Goal: Task Accomplishment & Management: Use online tool/utility

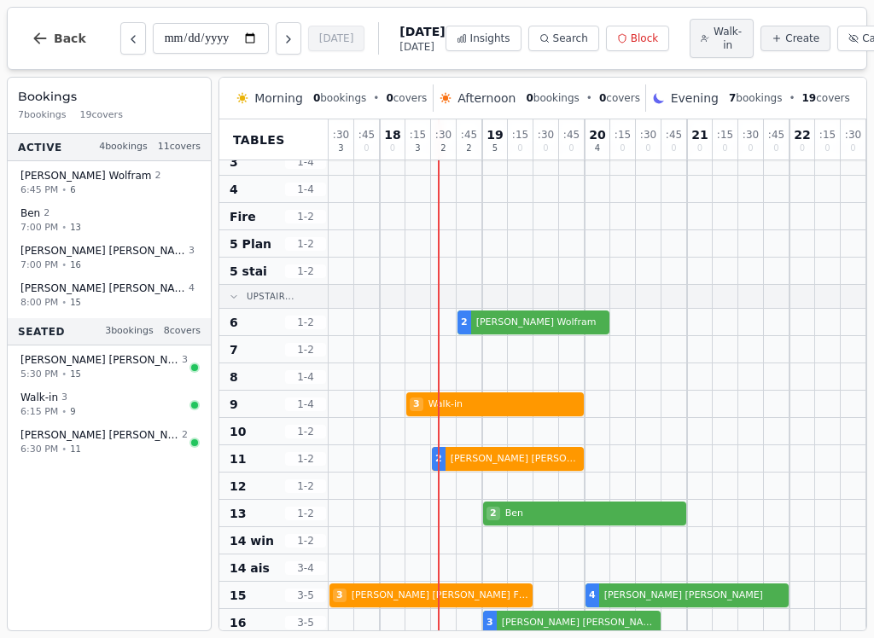
scroll to position [62, 0]
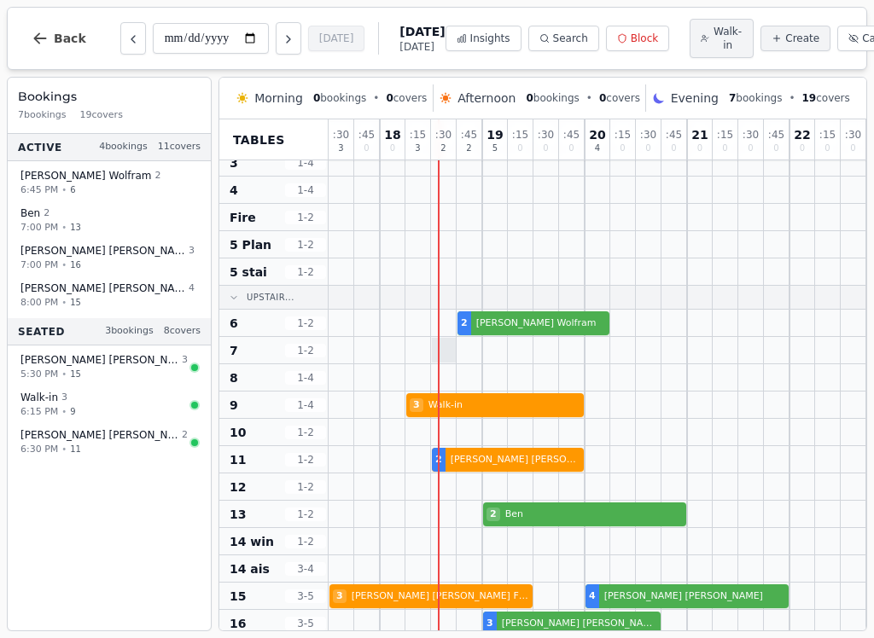
click at [445, 351] on div at bounding box center [444, 350] width 25 height 25
click at [712, 47] on span "Walk-in" at bounding box center [727, 38] width 30 height 27
select select "****"
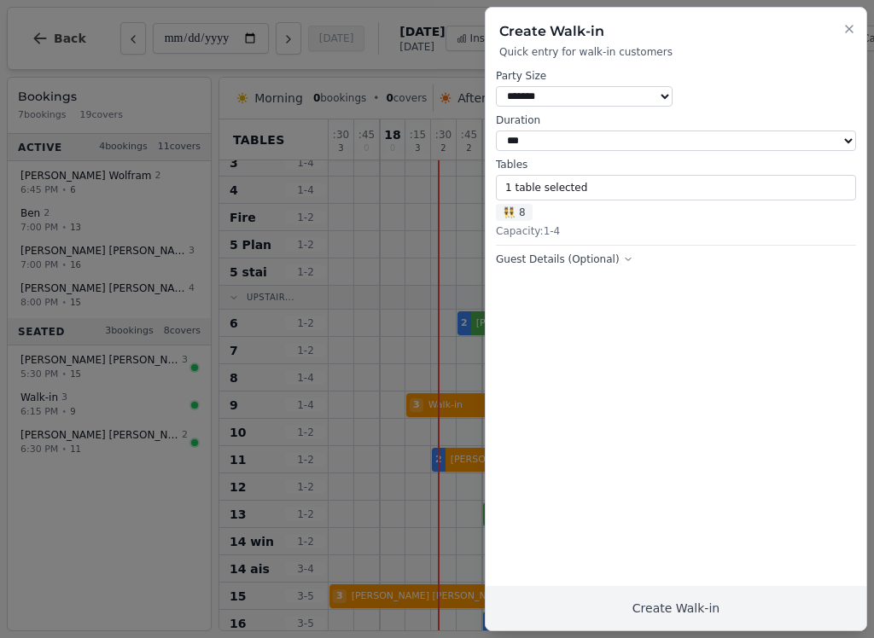
select select "*"
click at [701, 609] on button "Create Walk-in" at bounding box center [676, 608] width 381 height 44
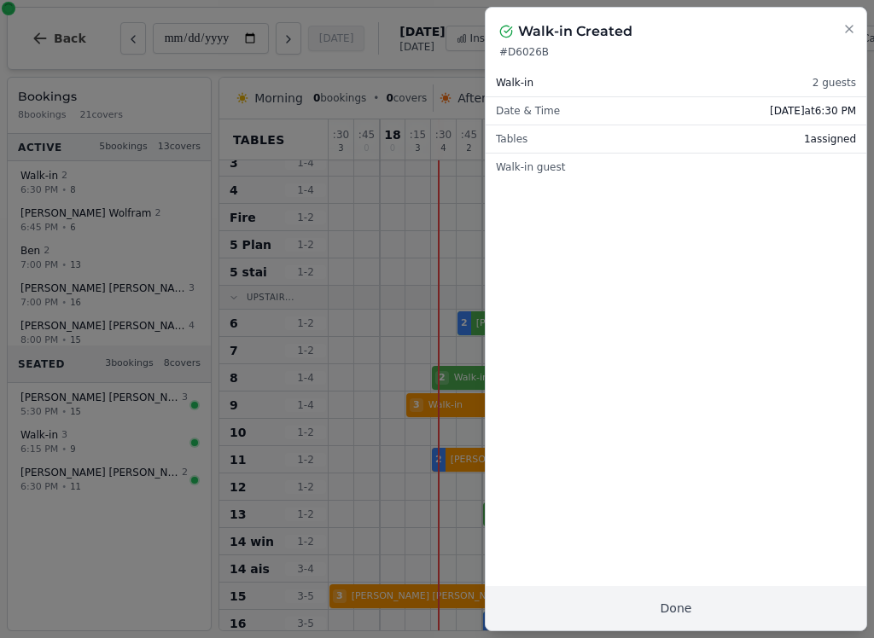
click at [708, 605] on button "Done" at bounding box center [676, 608] width 381 height 44
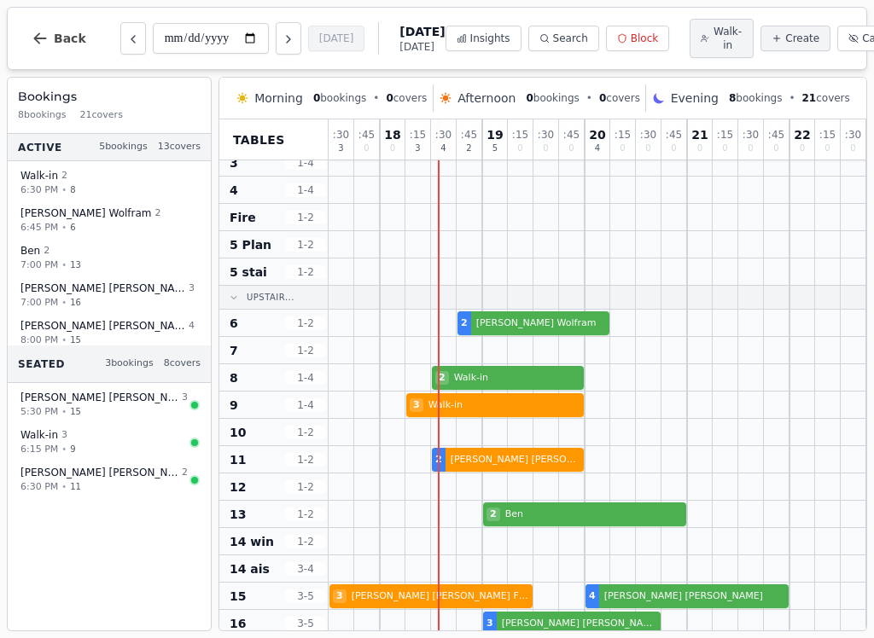
select select "****"
select select "*"
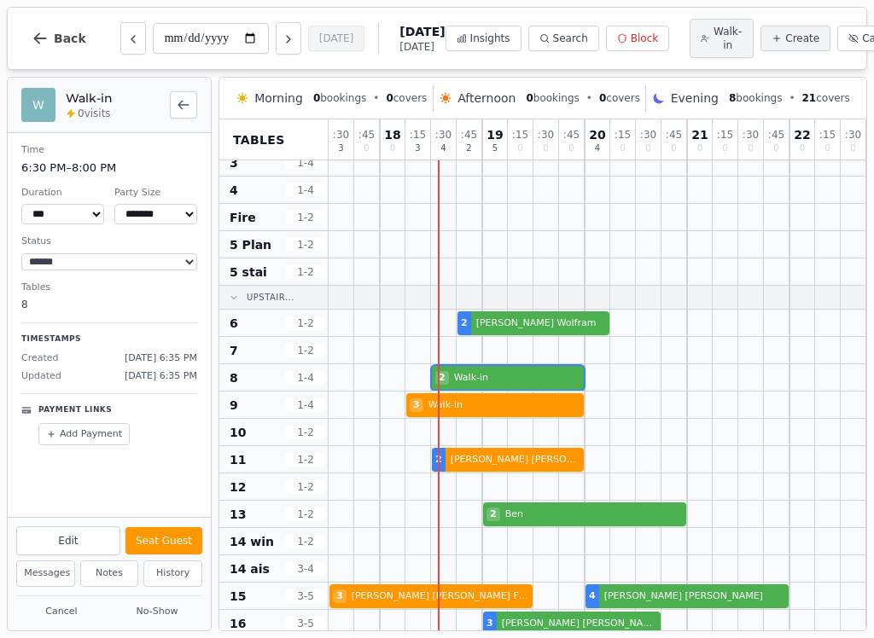
click at [160, 544] on button "Seat Guest" at bounding box center [163, 540] width 77 height 27
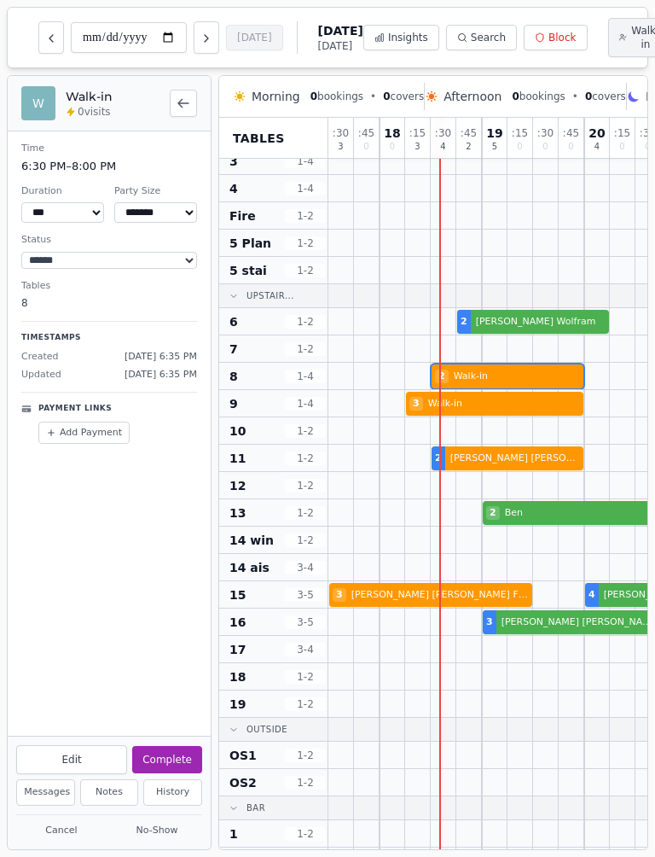
click at [603, 341] on div at bounding box center [598, 348] width 26 height 26
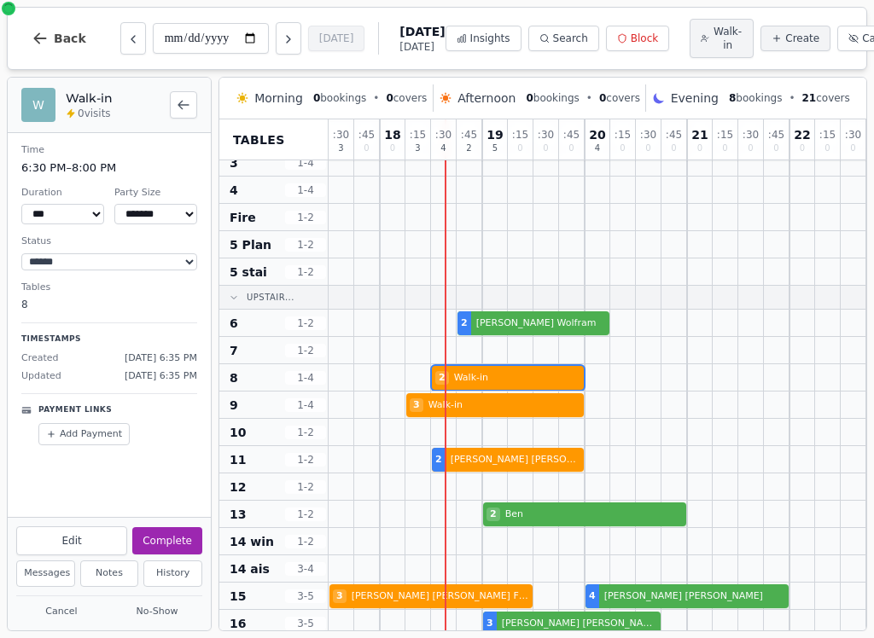
click at [623, 505] on div at bounding box center [623, 514] width 26 height 26
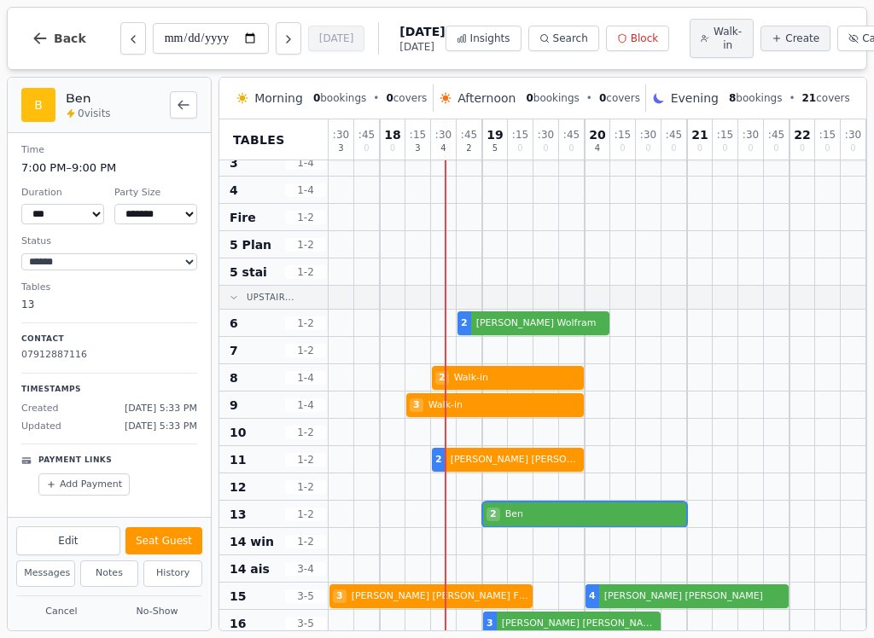
click at [181, 536] on button "Seat Guest" at bounding box center [163, 540] width 77 height 27
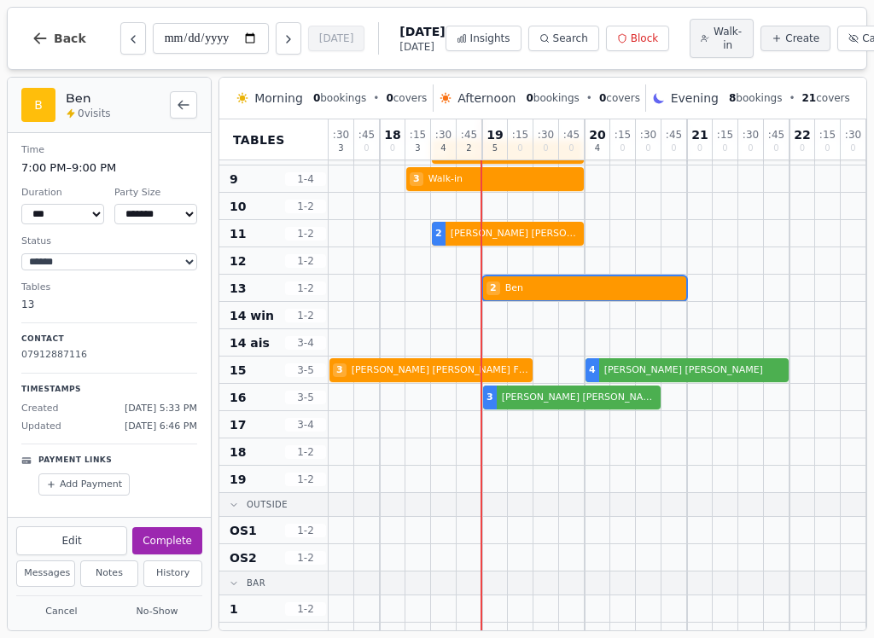
scroll to position [289, 0]
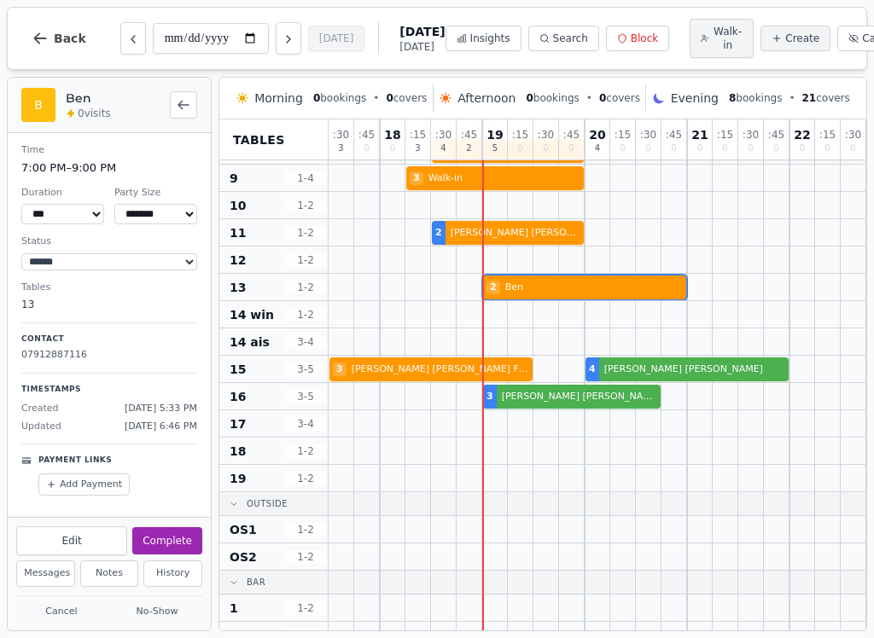
click at [712, 44] on span "Walk-in" at bounding box center [727, 38] width 30 height 27
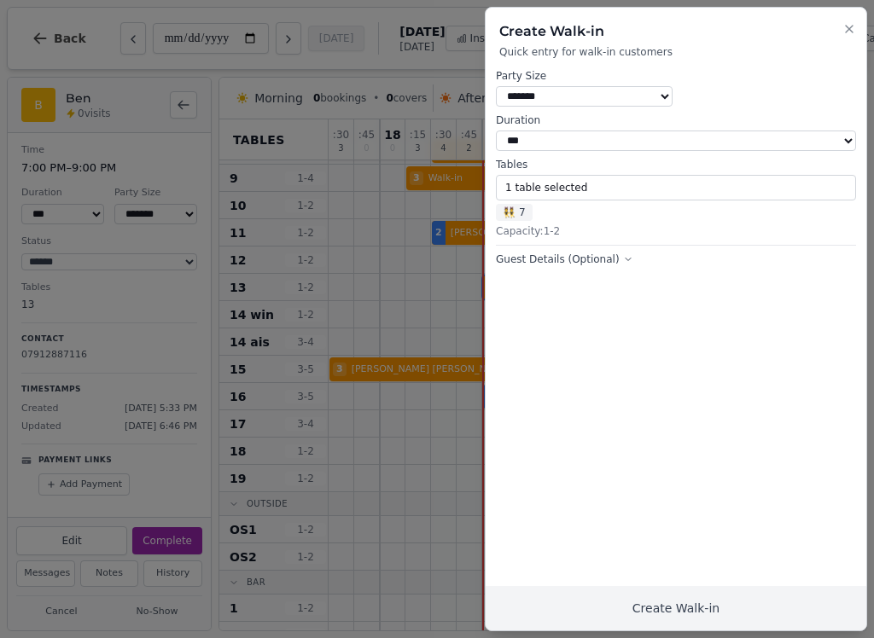
select select "*"
click at [592, 180] on button "1 table selected" at bounding box center [676, 188] width 360 height 26
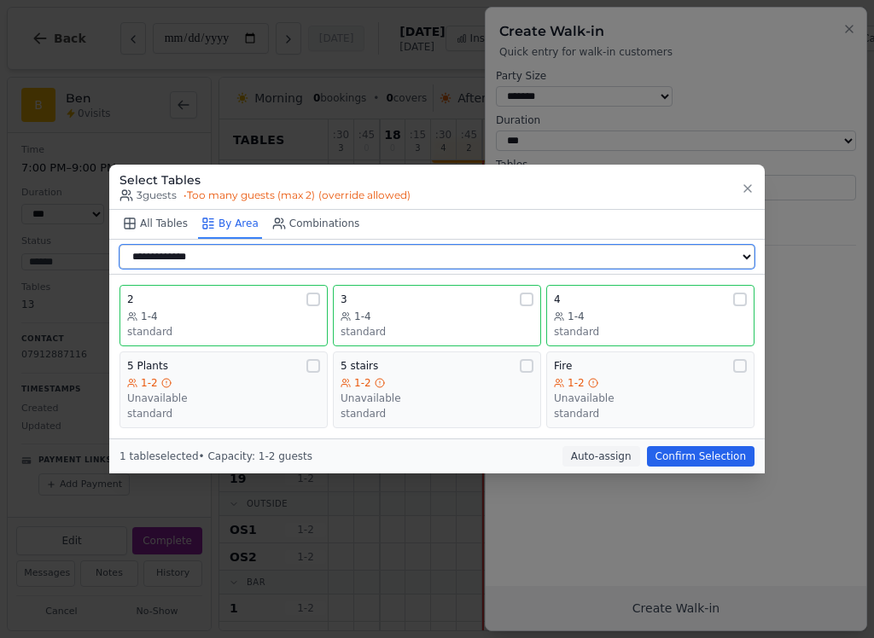
click at [293, 253] on select "**********" at bounding box center [436, 257] width 635 height 24
select select "**********"
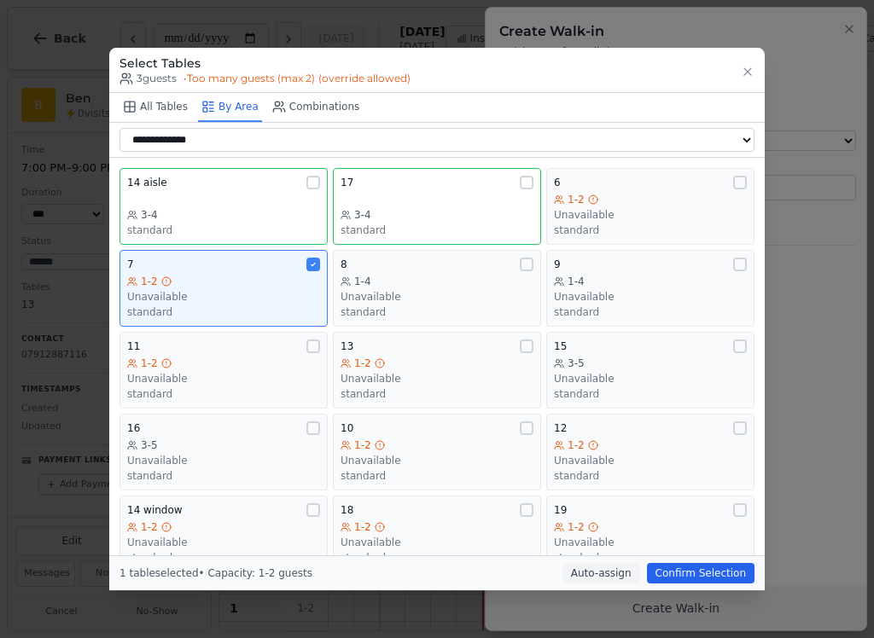
click at [266, 279] on div "1-2 Unavailable standard" at bounding box center [223, 297] width 193 height 44
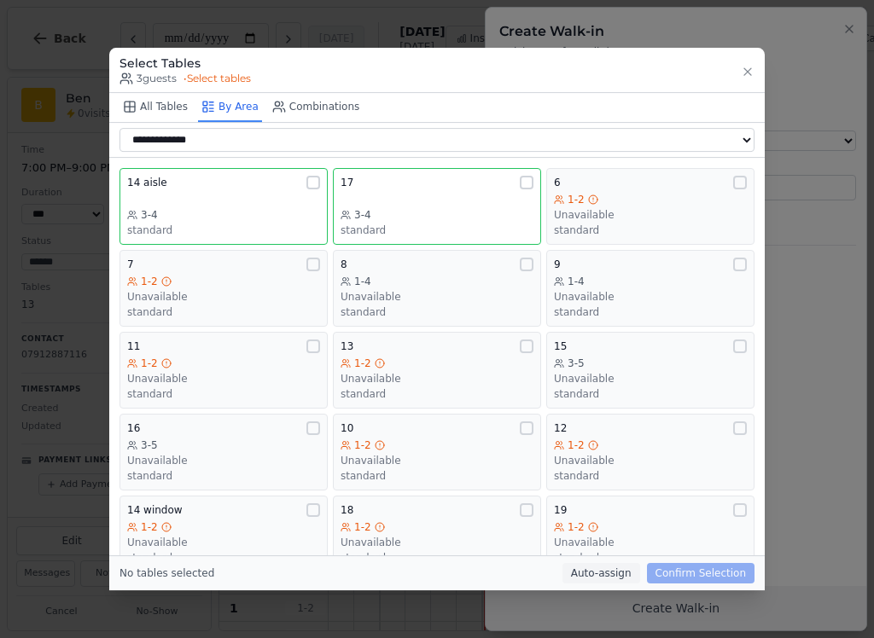
scroll to position [0, 0]
click at [427, 208] on div "3-4" at bounding box center [436, 215] width 193 height 14
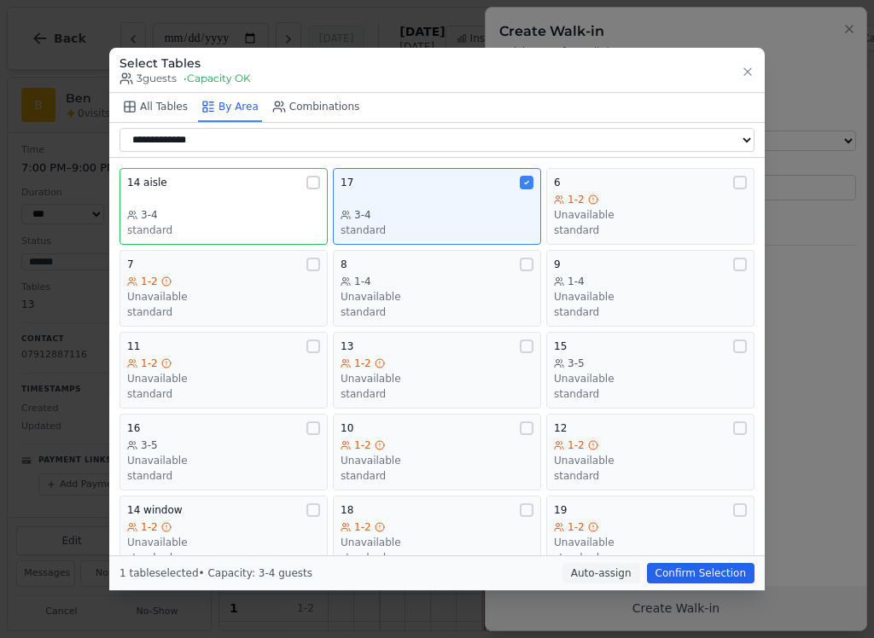
click at [733, 582] on button "Confirm Selection" at bounding box center [701, 573] width 108 height 20
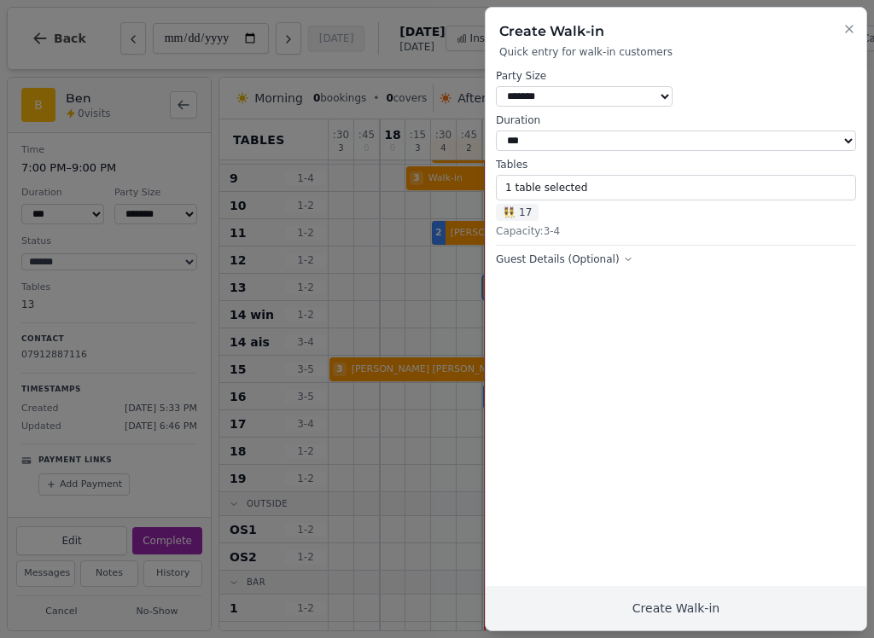
click at [710, 614] on button "Create Walk-in" at bounding box center [676, 608] width 381 height 44
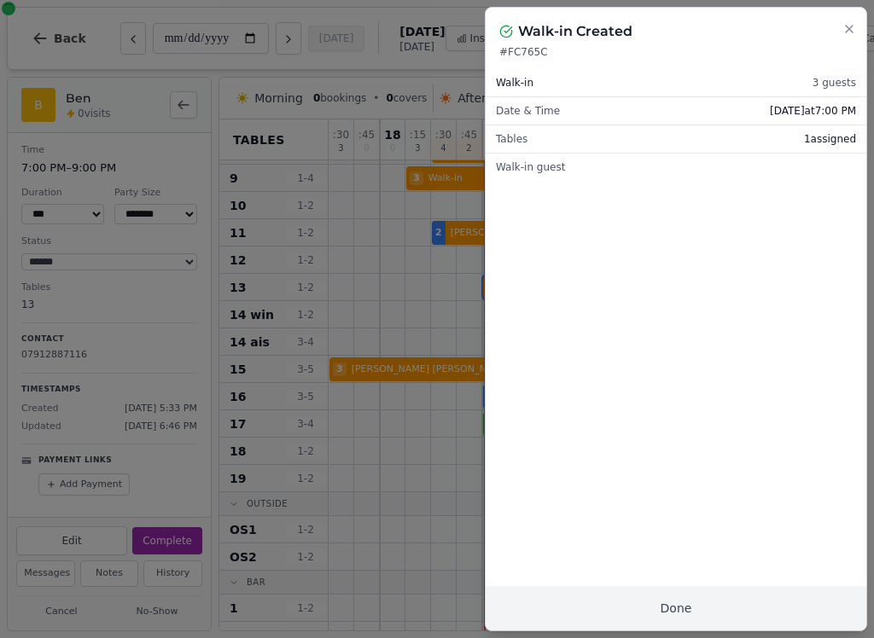
click at [718, 620] on button "Done" at bounding box center [676, 608] width 381 height 44
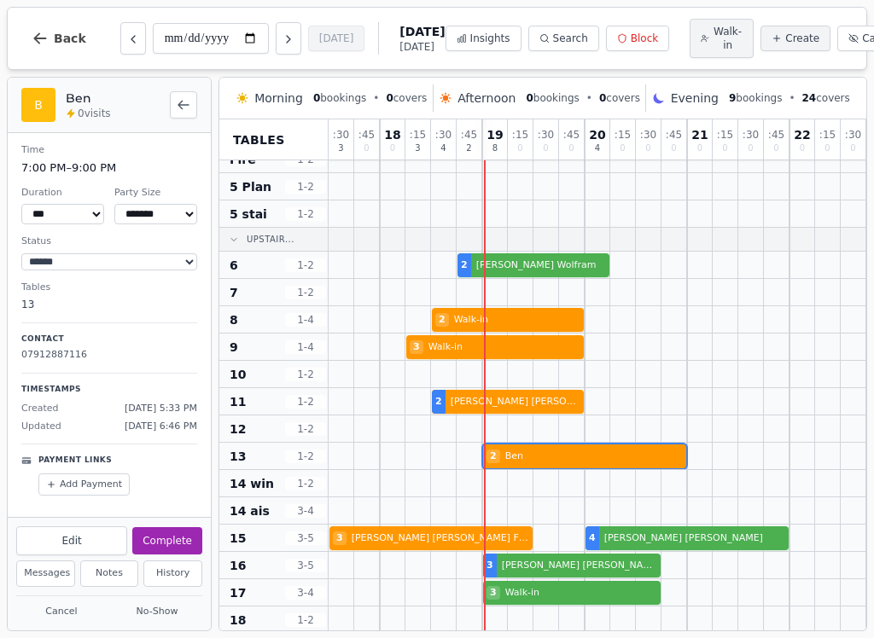
scroll to position [119, 0]
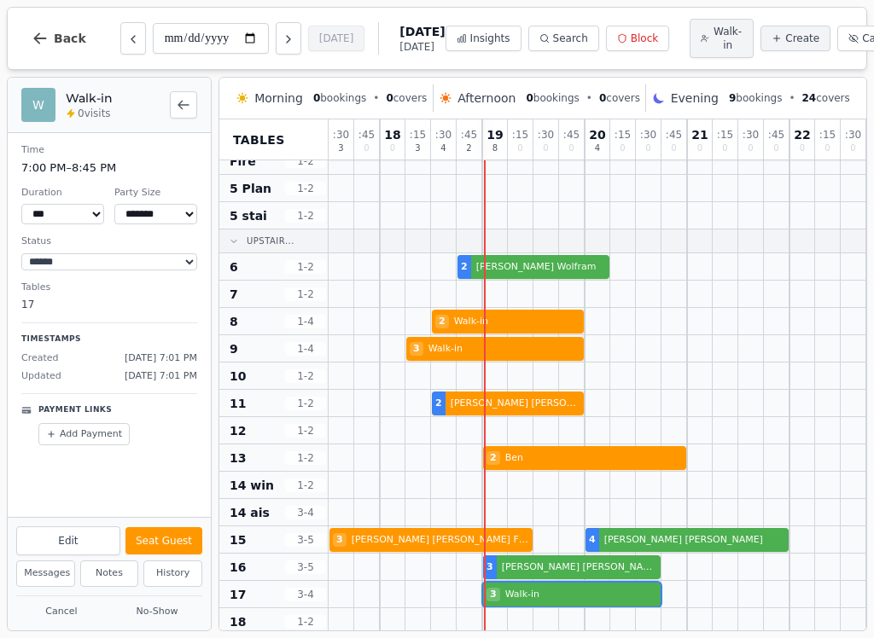
click at [573, 602] on div "3 Walk-in" at bounding box center [623, 594] width 589 height 27
click at [177, 547] on button "Seat Guest" at bounding box center [163, 540] width 77 height 27
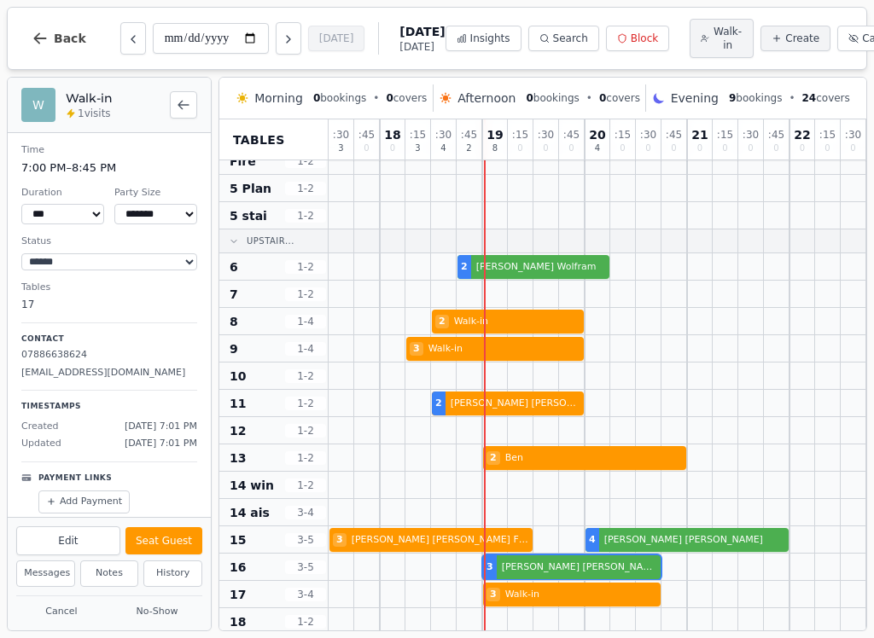
click at [561, 571] on div "3 [PERSON_NAME]" at bounding box center [623, 567] width 589 height 27
click at [186, 538] on button "Seat Guest" at bounding box center [163, 540] width 77 height 27
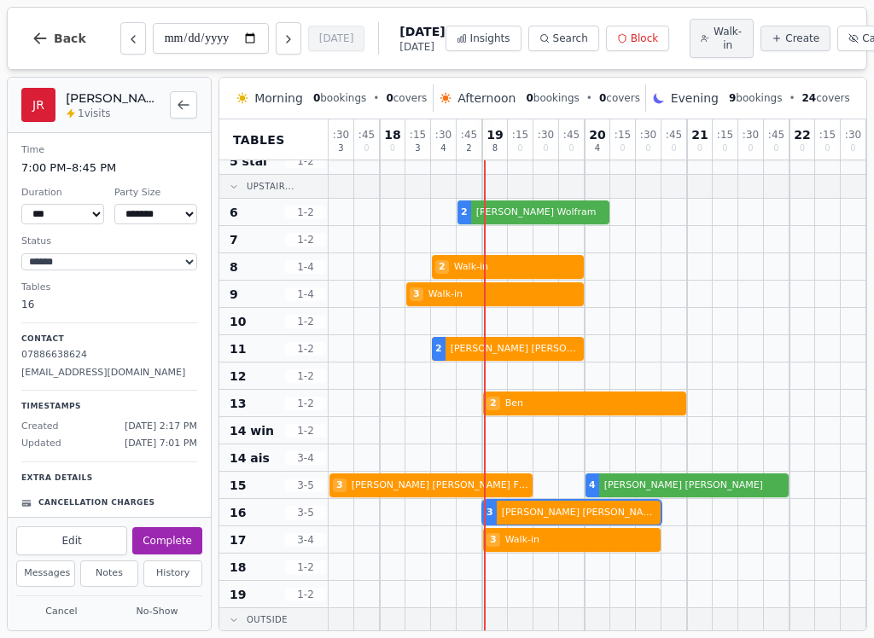
scroll to position [175, 0]
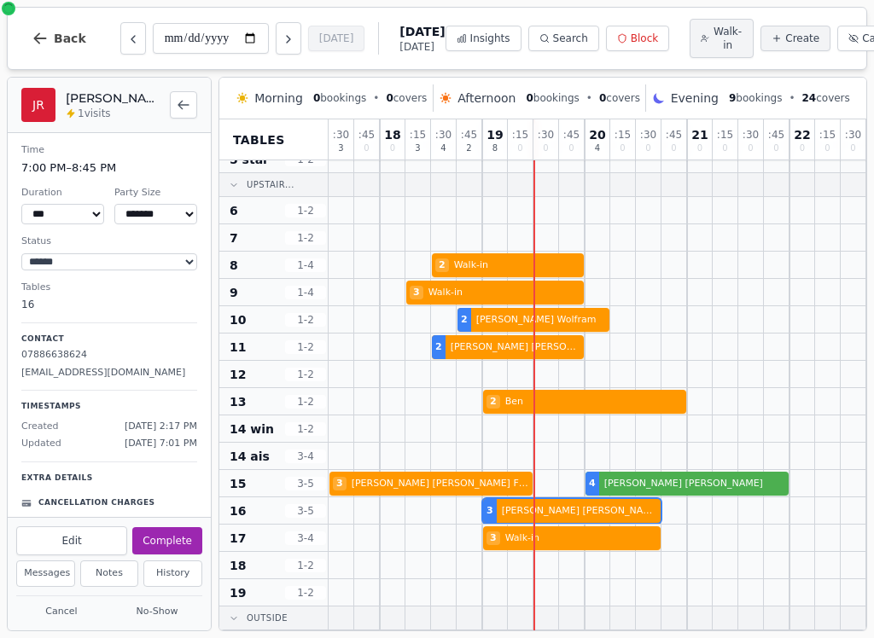
click at [494, 628] on div at bounding box center [495, 618] width 26 height 23
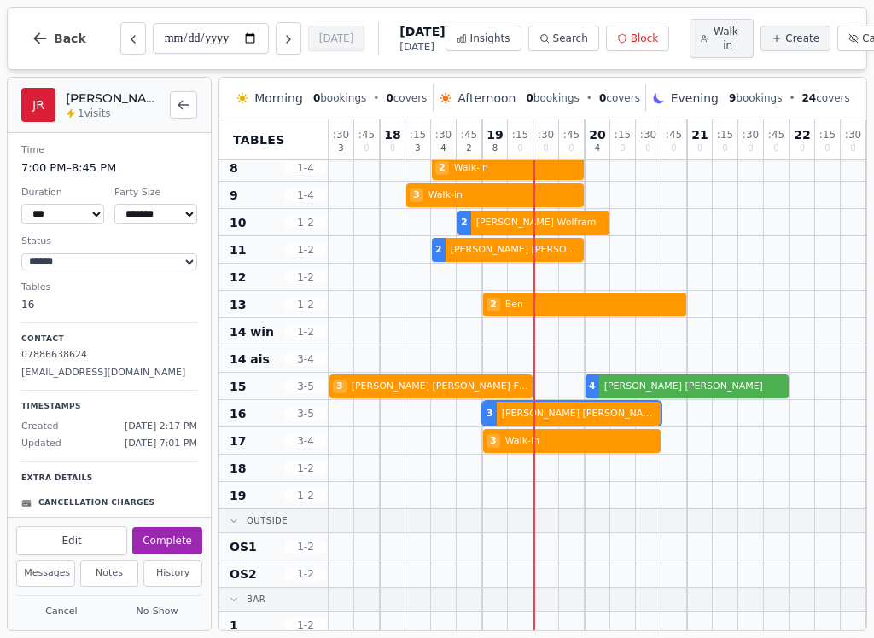
scroll to position [273, 0]
